Goal: Transaction & Acquisition: Purchase product/service

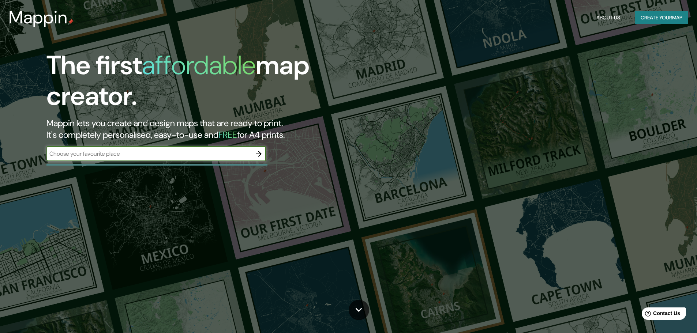
click at [204, 159] on div "​" at bounding box center [155, 154] width 219 height 15
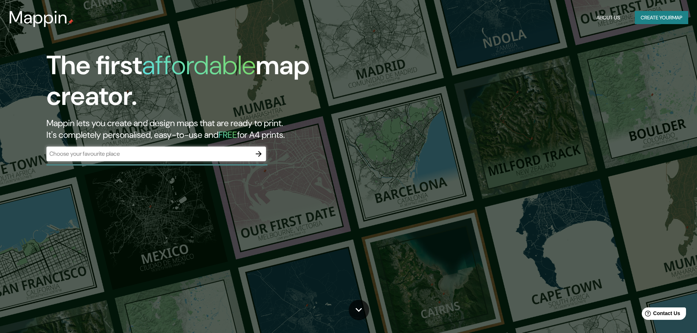
click at [237, 159] on div "​" at bounding box center [155, 154] width 219 height 15
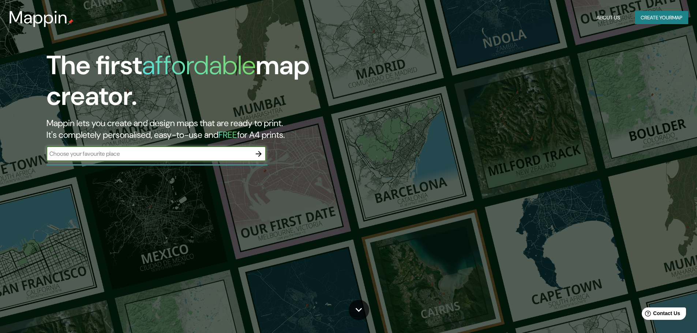
click at [256, 157] on icon "button" at bounding box center [258, 154] width 9 height 9
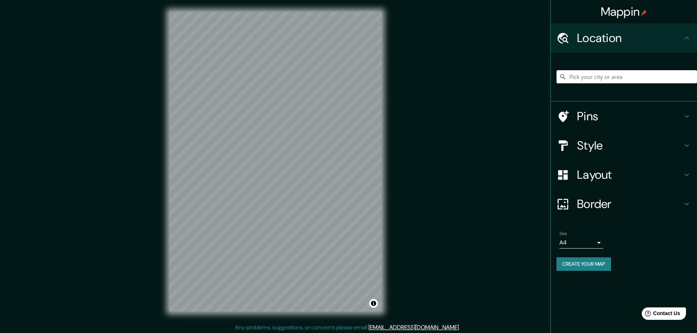
click at [604, 152] on h4 "Style" at bounding box center [629, 145] width 105 height 15
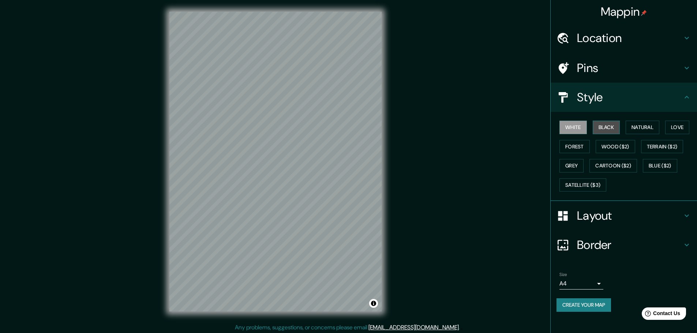
click at [610, 128] on button "Black" at bounding box center [606, 128] width 27 height 14
click at [583, 181] on button "Satellite ($3)" at bounding box center [582, 185] width 47 height 14
click at [646, 163] on button "Blue ($2)" at bounding box center [660, 166] width 34 height 14
click at [659, 147] on button "Terrain ($2)" at bounding box center [662, 147] width 42 height 14
click at [641, 129] on button "Natural" at bounding box center [642, 128] width 34 height 14
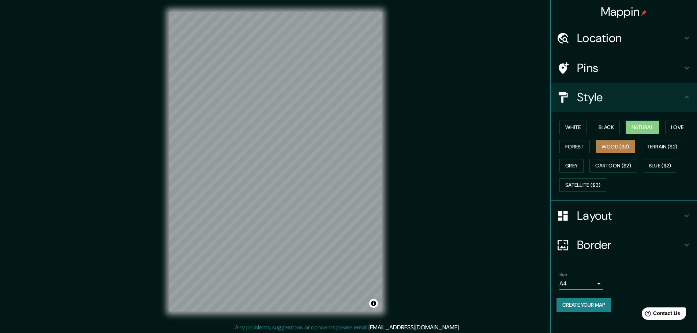
click at [635, 145] on button "Wood ($2)" at bounding box center [615, 147] width 40 height 14
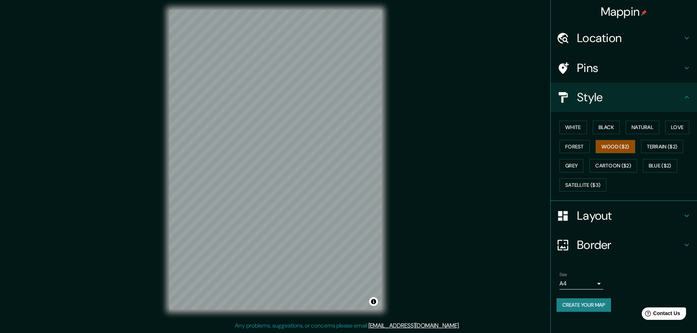
click at [597, 218] on h4 "Layout" at bounding box center [629, 215] width 105 height 15
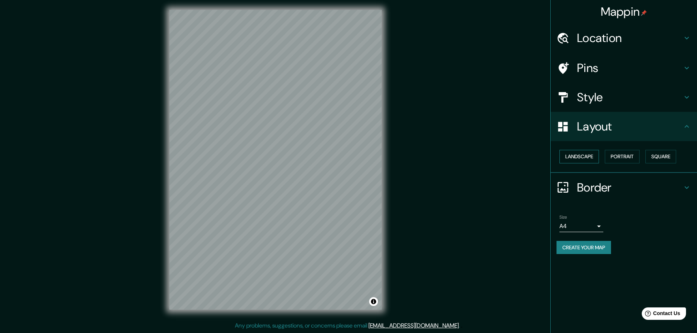
click at [587, 154] on button "Landscape" at bounding box center [579, 157] width 40 height 14
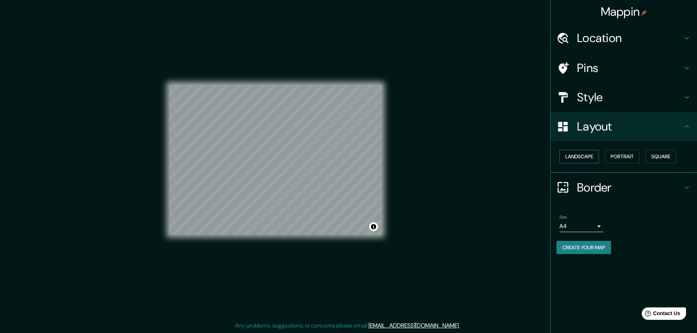
click at [585, 158] on button "Landscape" at bounding box center [579, 157] width 40 height 14
click at [628, 158] on button "Portrait" at bounding box center [622, 157] width 35 height 14
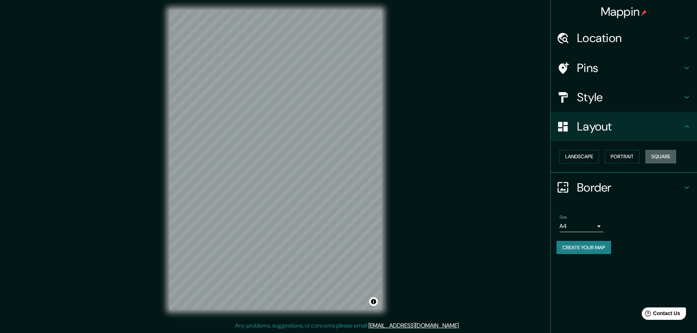
click at [656, 154] on button "Square" at bounding box center [660, 157] width 31 height 14
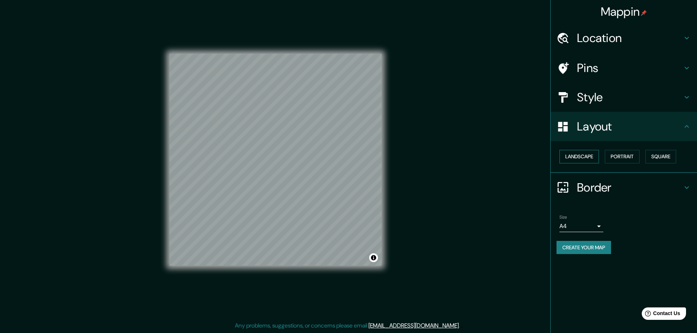
click at [586, 161] on button "Landscape" at bounding box center [579, 157] width 40 height 14
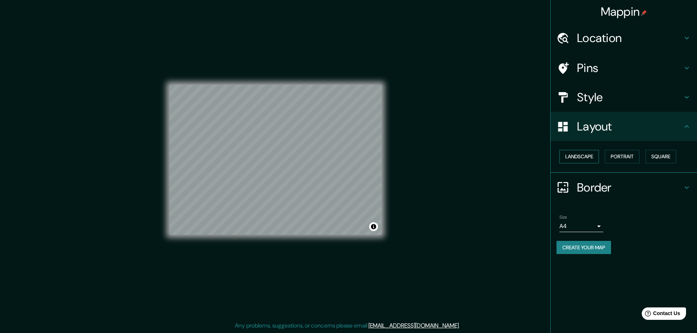
click at [588, 159] on button "Landscape" at bounding box center [579, 157] width 40 height 14
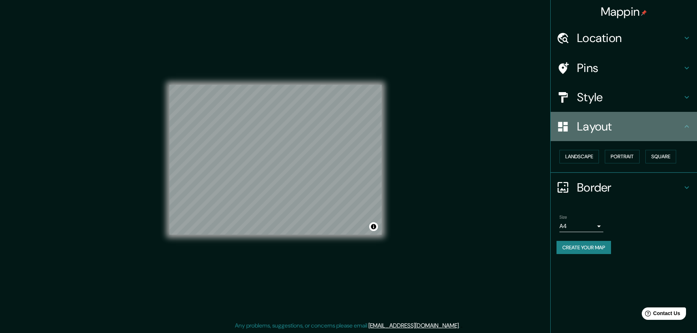
click at [686, 125] on icon at bounding box center [686, 126] width 9 height 9
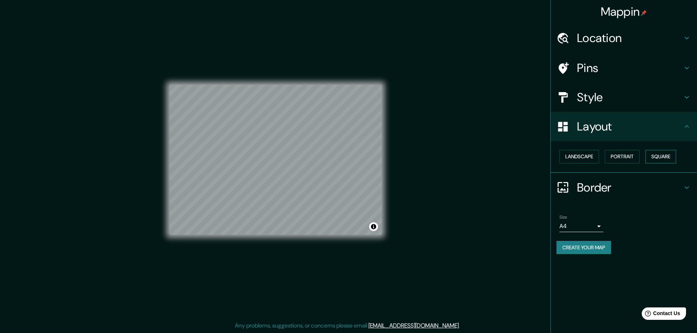
click at [658, 162] on button "Square" at bounding box center [660, 157] width 31 height 14
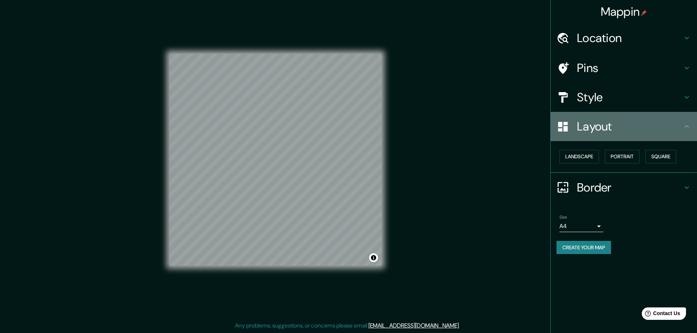
click at [668, 132] on h4 "Layout" at bounding box center [629, 126] width 105 height 15
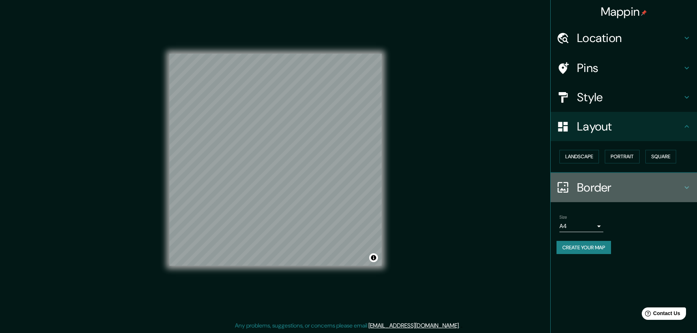
click at [628, 191] on h4 "Border" at bounding box center [629, 187] width 105 height 15
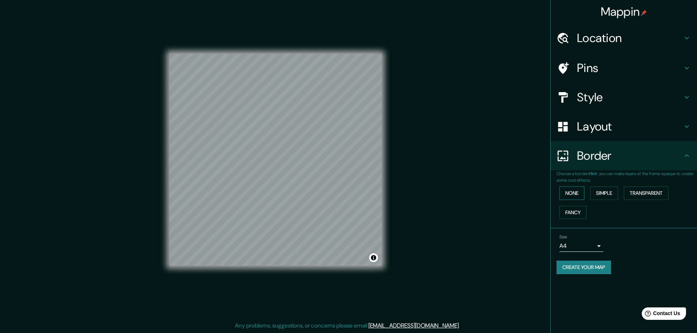
click at [570, 189] on button "None" at bounding box center [571, 194] width 25 height 14
click at [616, 189] on button "Simple" at bounding box center [604, 194] width 28 height 14
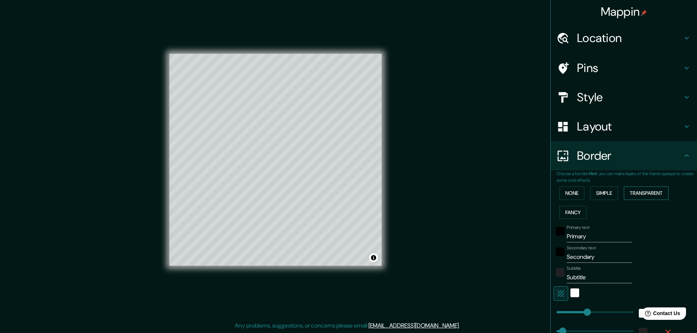
click at [624, 190] on button "Transparent" at bounding box center [646, 194] width 45 height 14
click at [565, 209] on button "Fancy" at bounding box center [572, 213] width 27 height 14
click at [564, 187] on button "None" at bounding box center [571, 194] width 25 height 14
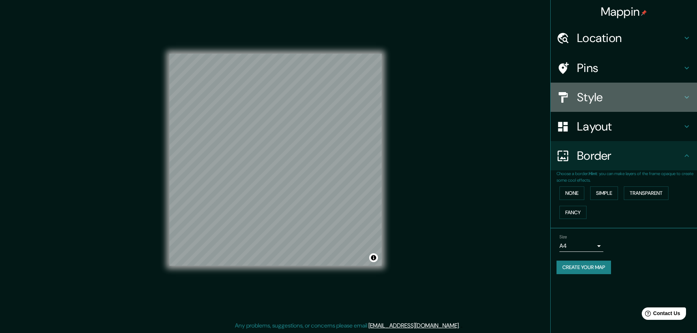
click at [597, 88] on div "Style" at bounding box center [623, 97] width 146 height 29
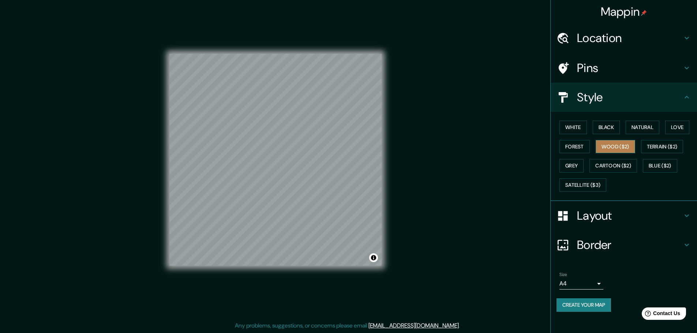
click at [614, 147] on button "Wood ($2)" at bounding box center [615, 147] width 40 height 14
click at [578, 148] on button "Forest" at bounding box center [574, 147] width 30 height 14
click at [672, 129] on button "Love" at bounding box center [677, 128] width 24 height 14
click at [645, 128] on button "Natural" at bounding box center [642, 128] width 34 height 14
click at [616, 147] on button "Wood ($2)" at bounding box center [615, 147] width 40 height 14
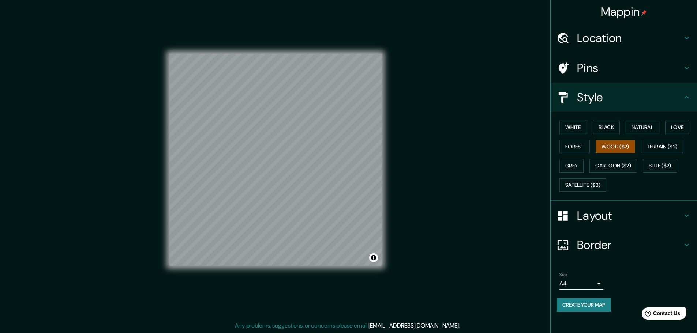
click at [598, 205] on div "Layout" at bounding box center [623, 215] width 146 height 29
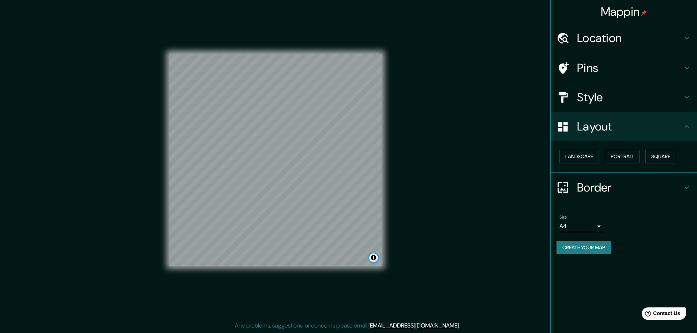
click at [375, 260] on button "Toggle attribution" at bounding box center [373, 257] width 9 height 9
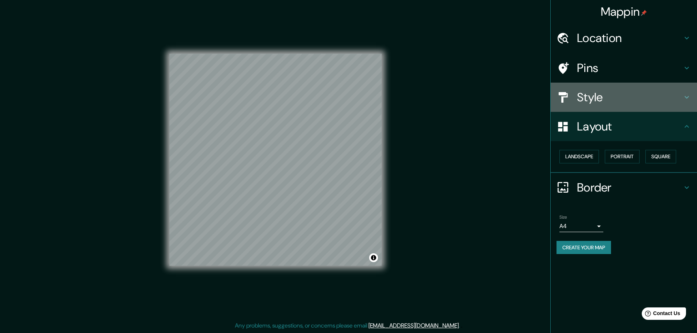
click at [644, 102] on h4 "Style" at bounding box center [629, 97] width 105 height 15
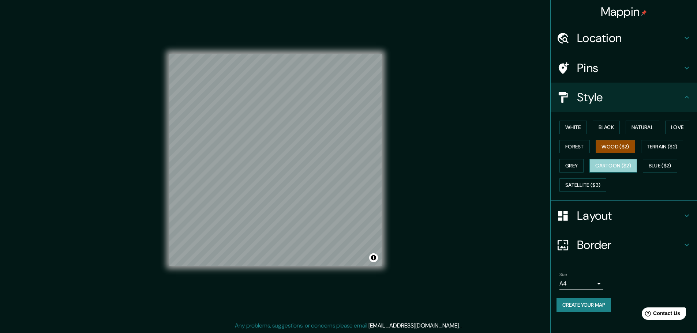
click at [605, 165] on button "Cartoon ($2)" at bounding box center [613, 166] width 48 height 14
click at [579, 166] on button "Grey" at bounding box center [571, 166] width 24 height 14
click at [610, 164] on button "Cartoon ($2)" at bounding box center [613, 166] width 48 height 14
click at [658, 145] on button "Terrain ($2)" at bounding box center [662, 147] width 42 height 14
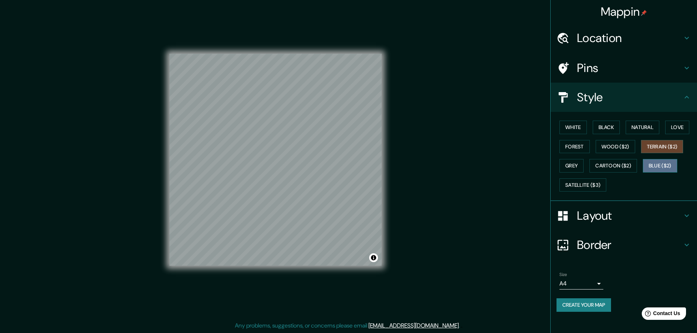
click at [662, 168] on button "Blue ($2)" at bounding box center [660, 166] width 34 height 14
